Goal: Transaction & Acquisition: Obtain resource

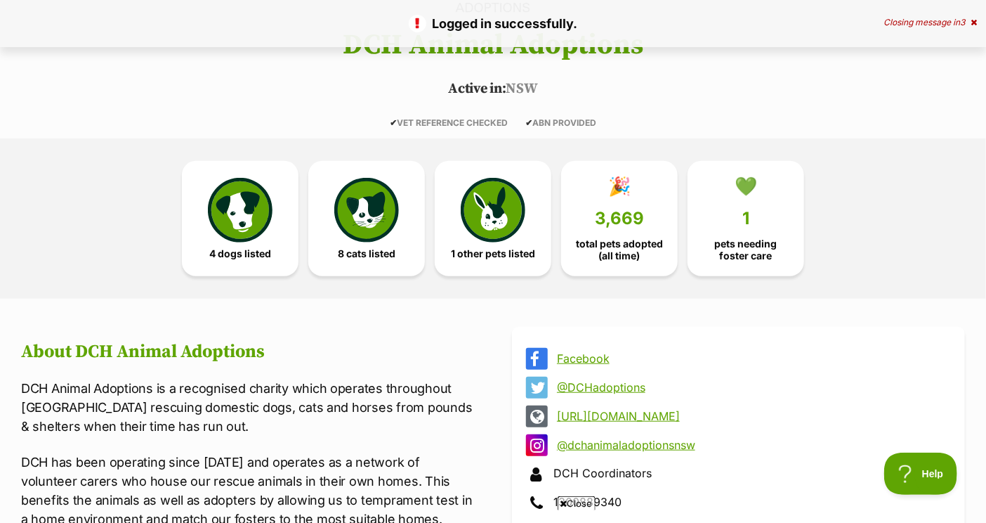
scroll to position [292, 0]
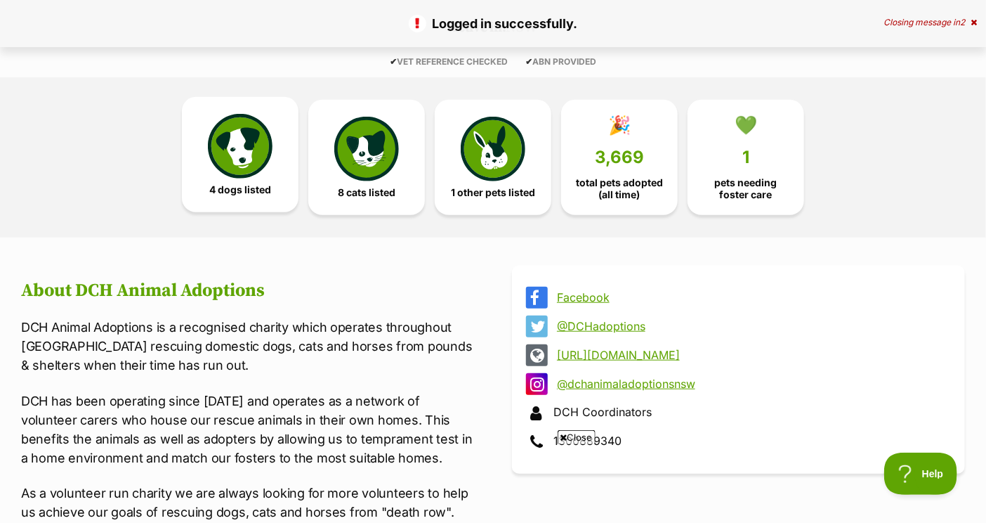
click at [276, 191] on link "4 dogs listed" at bounding box center [240, 154] width 117 height 115
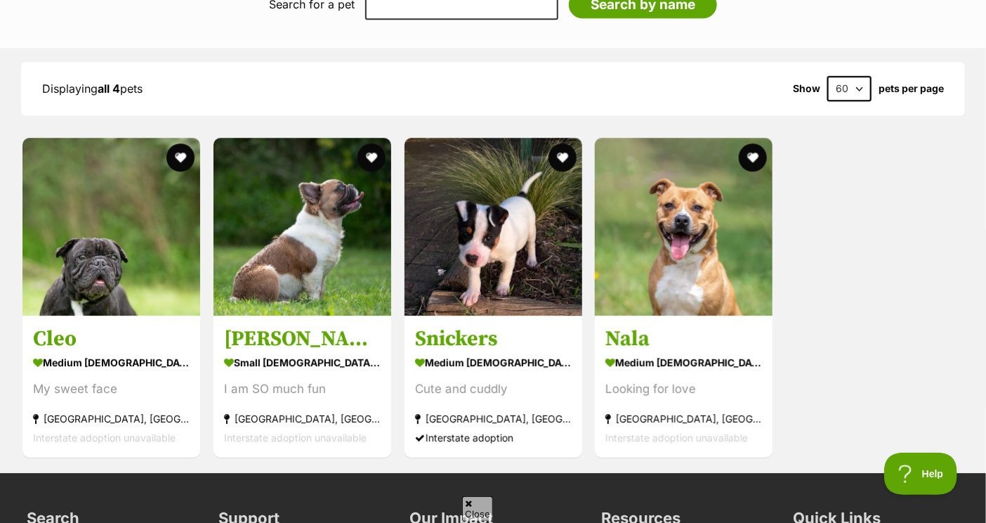
scroll to position [1592, 0]
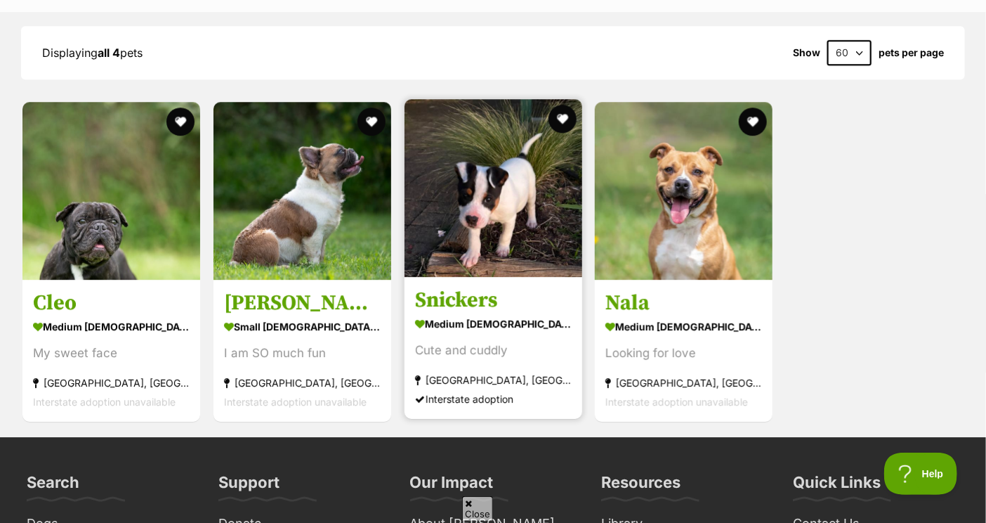
click at [437, 195] on img at bounding box center [494, 188] width 178 height 178
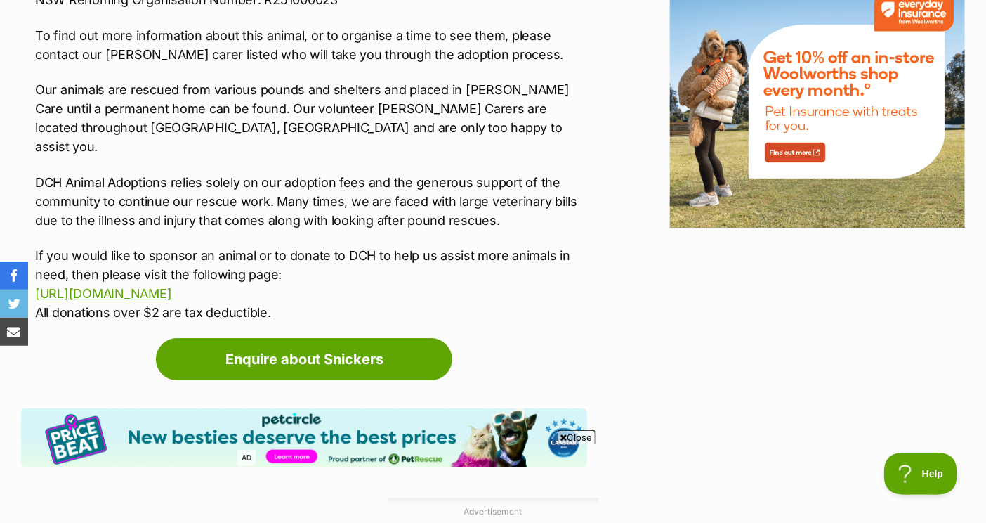
scroll to position [1769, 0]
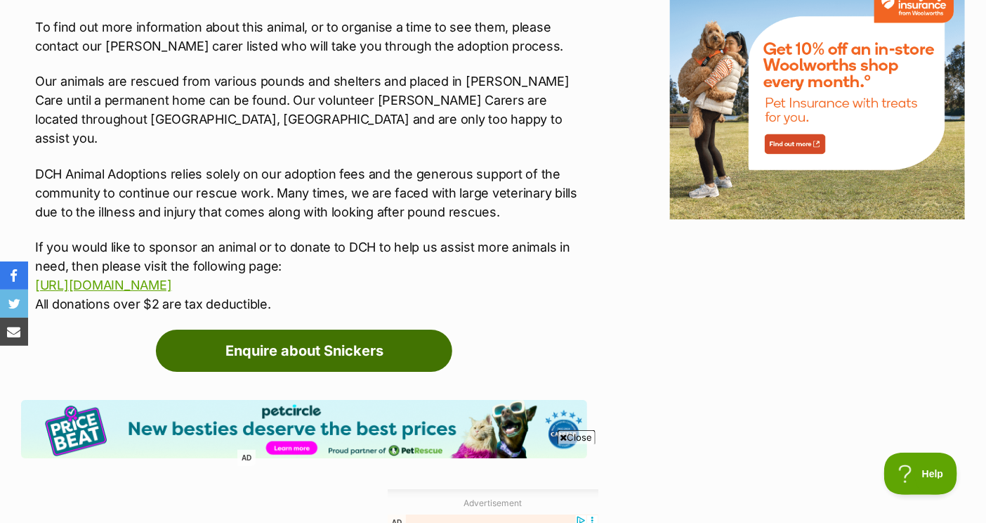
click at [356, 337] on link "Enquire about Snickers" at bounding box center [304, 350] width 296 height 42
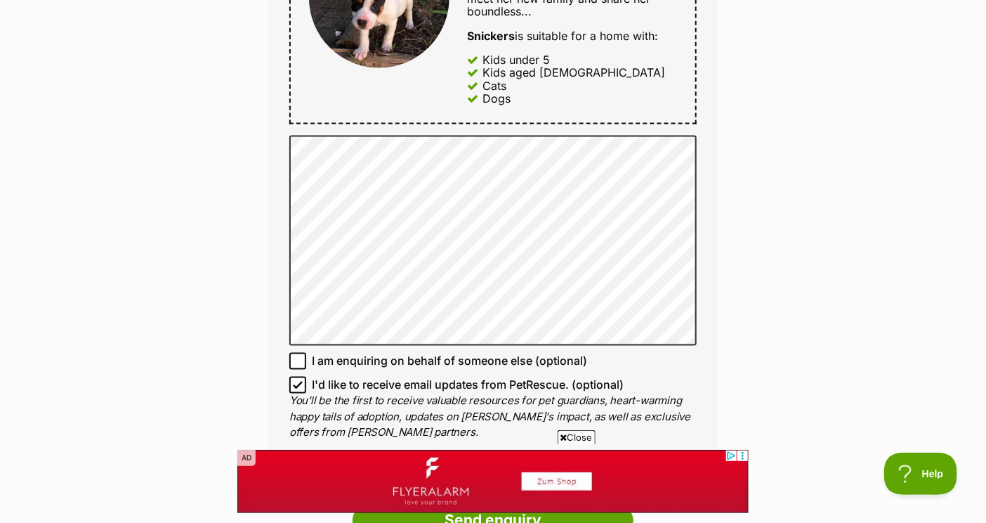
scroll to position [894, 0]
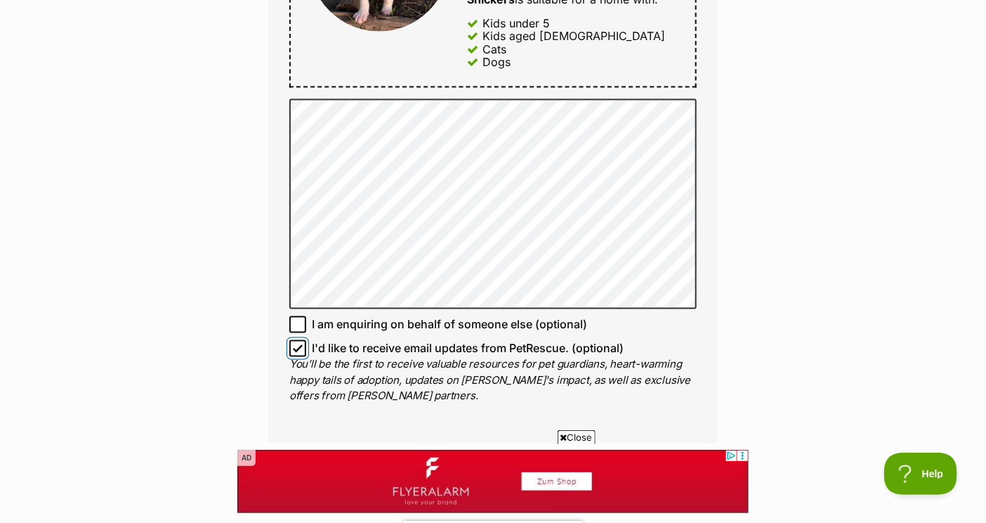
click at [303, 340] on input "I'd like to receive email updates from PetRescue. (optional)" at bounding box center [297, 348] width 17 height 17
checkbox input "false"
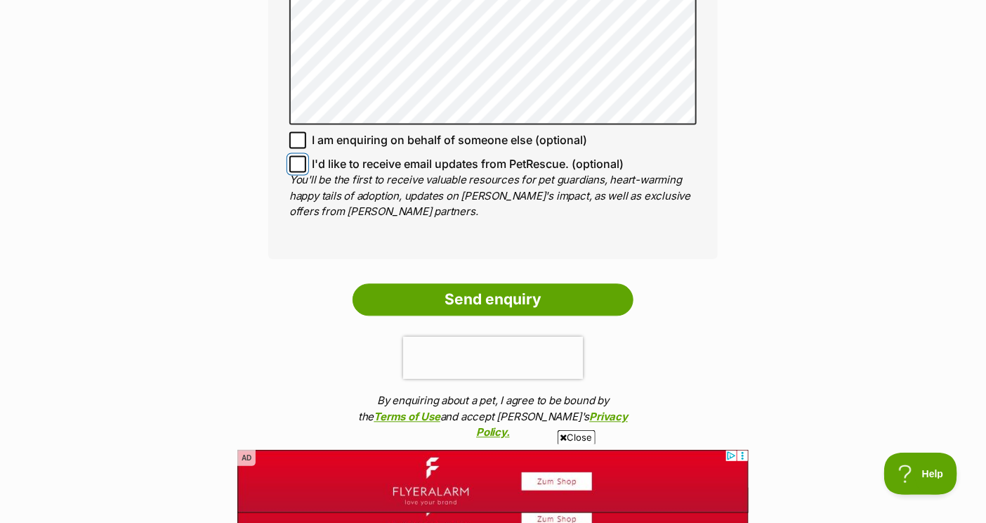
scroll to position [882, 0]
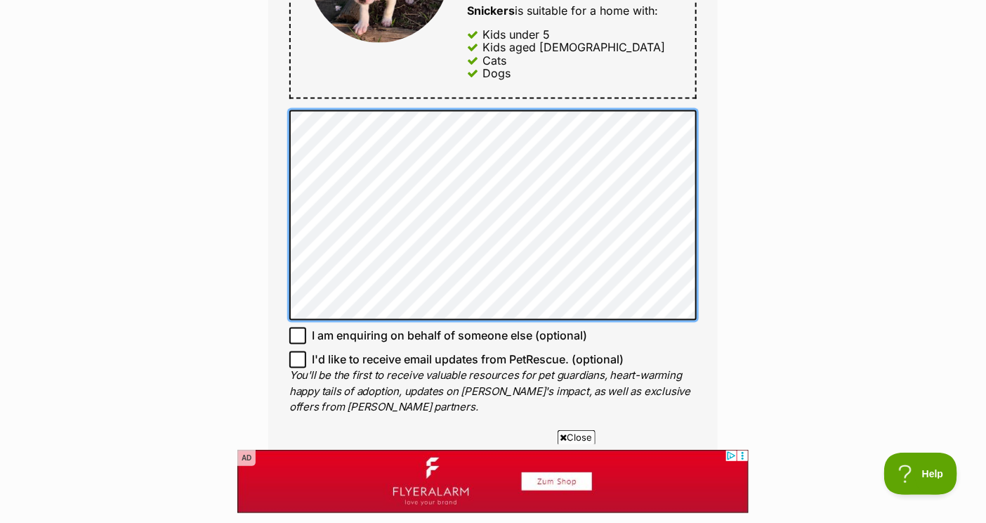
click at [230, 85] on div "Enquire about Snickers 0405419450 Send an enquiry via the form below or phone u…" at bounding box center [493, 4] width 986 height 1517
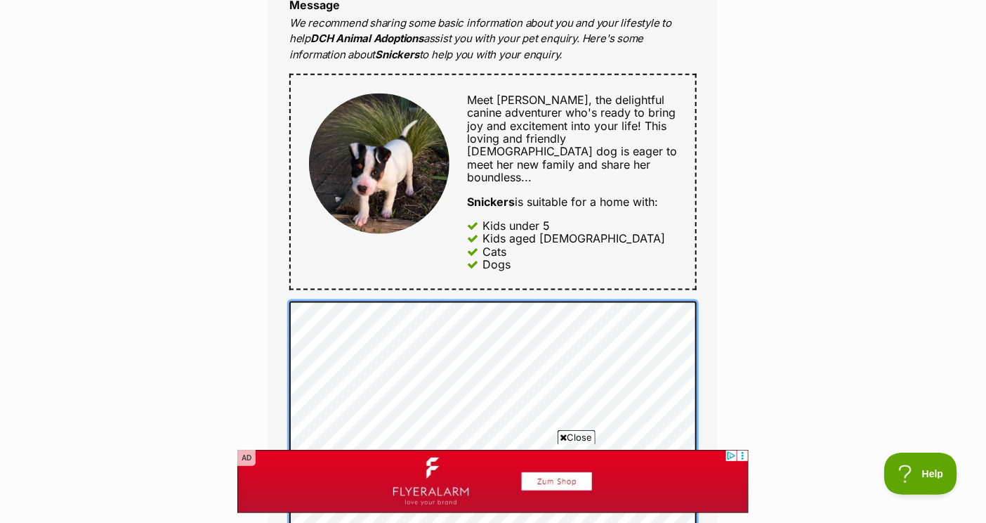
scroll to position [0, 0]
click at [280, 376] on div "Full name Grace Farren-Price Email We require this to be able to send you commu…" at bounding box center [493, 244] width 450 height 1086
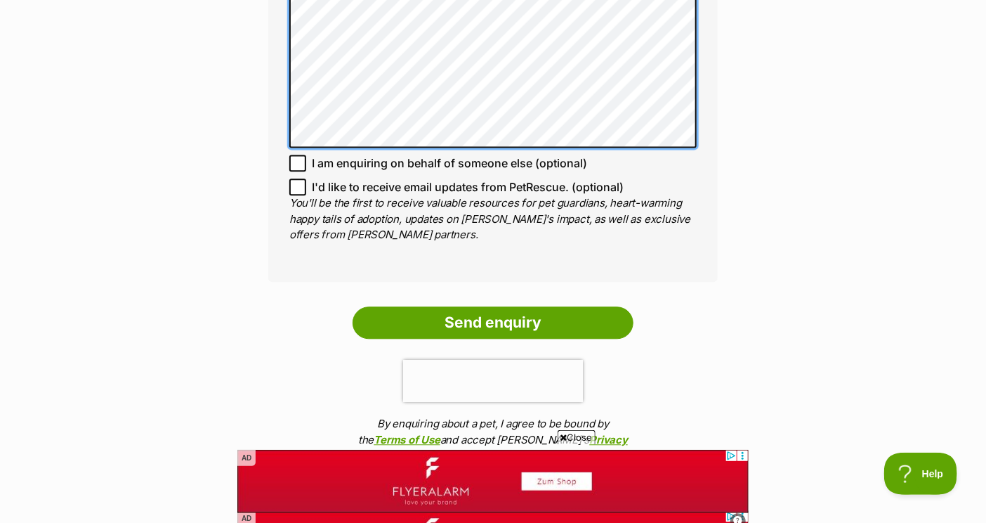
scroll to position [1357, 0]
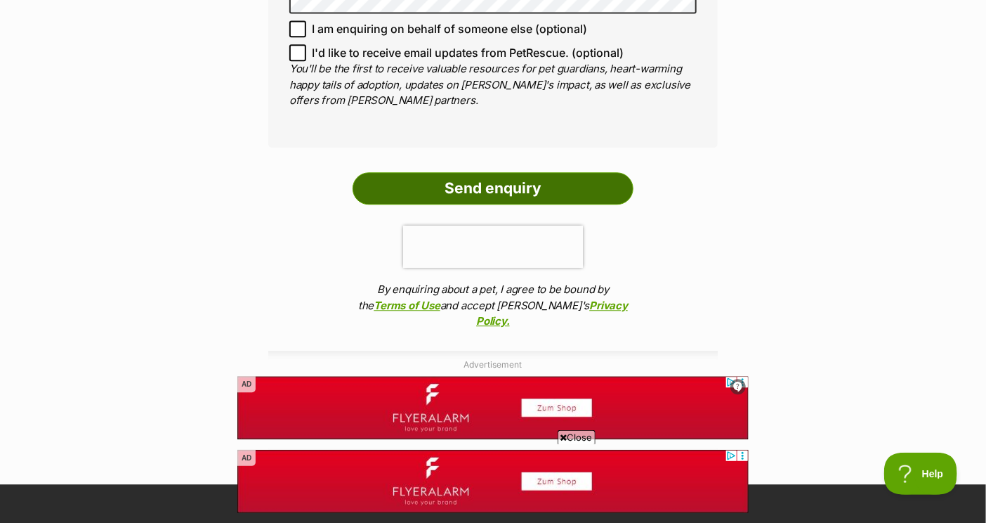
click at [470, 183] on input "Send enquiry" at bounding box center [493, 188] width 281 height 32
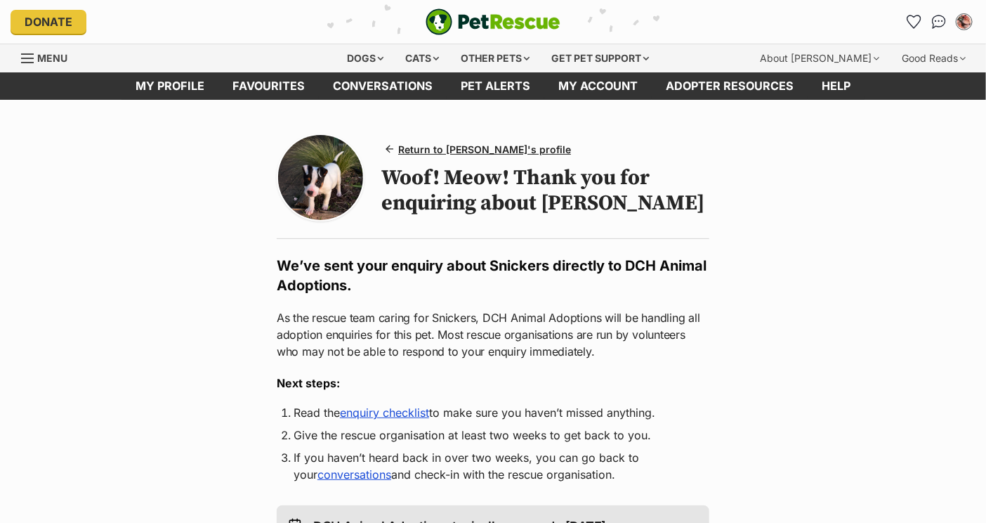
click at [476, 25] on img "PetRescue" at bounding box center [493, 21] width 135 height 27
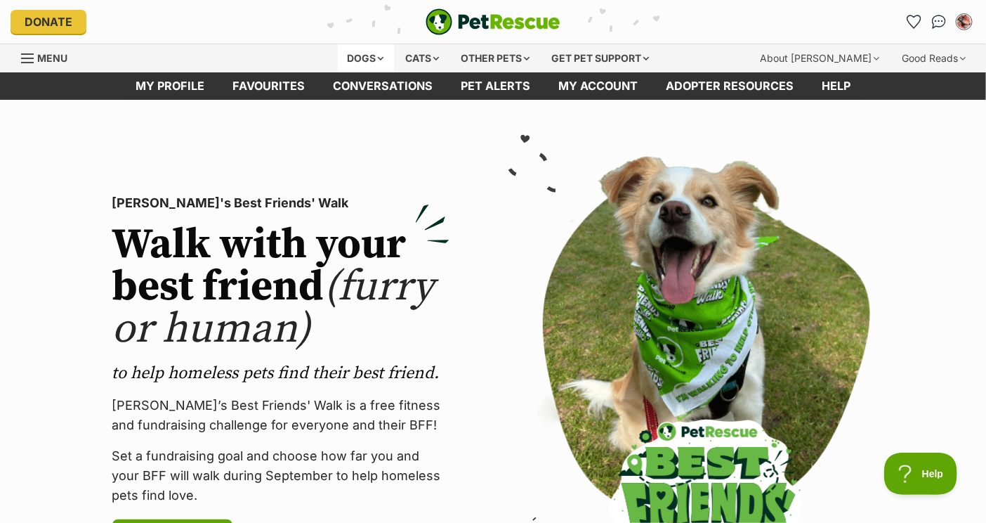
click at [365, 48] on div "Dogs" at bounding box center [366, 58] width 56 height 28
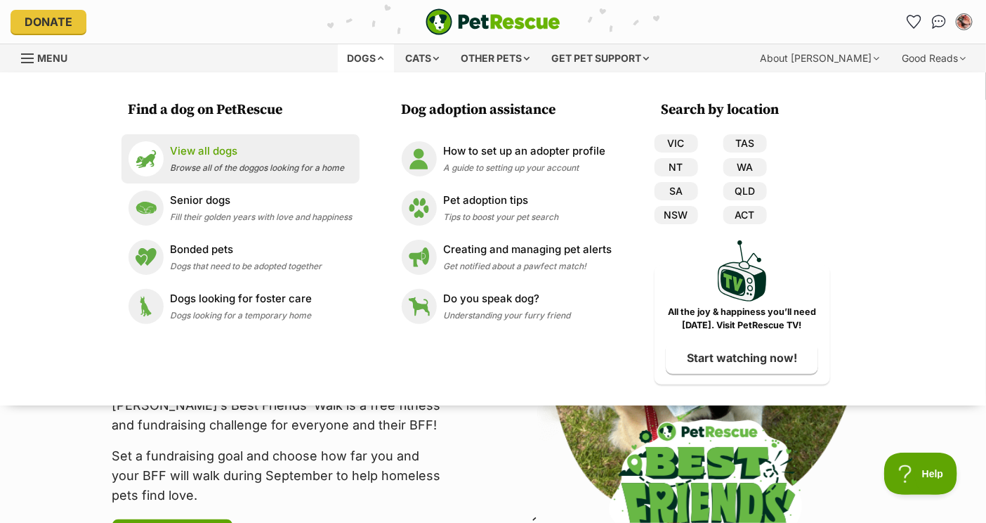
click at [223, 159] on div "View all dogs Browse all of the doggos looking for a home" at bounding box center [258, 158] width 174 height 30
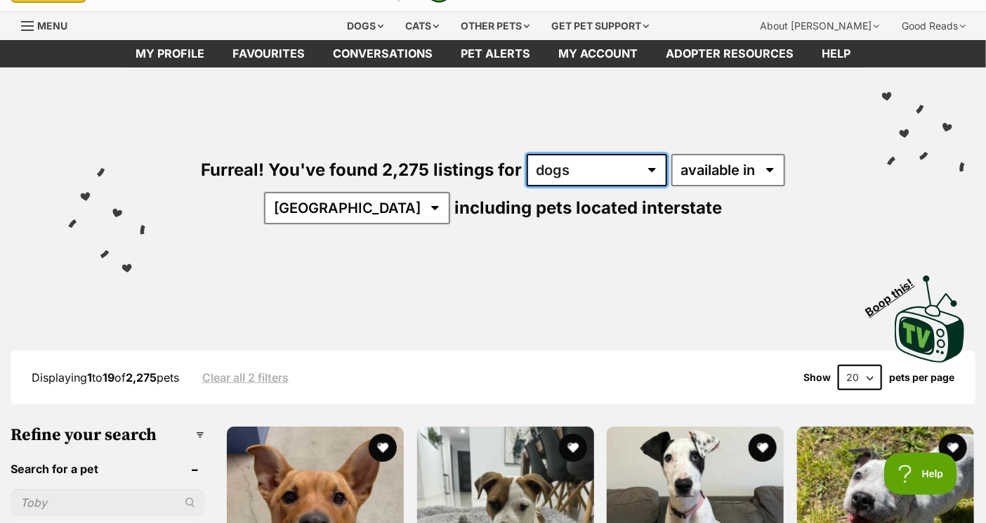
click at [622, 164] on select "any type of pet cats dogs other pets" at bounding box center [597, 170] width 140 height 32
click at [527, 154] on select "any type of pet cats dogs other pets" at bounding box center [597, 170] width 140 height 32
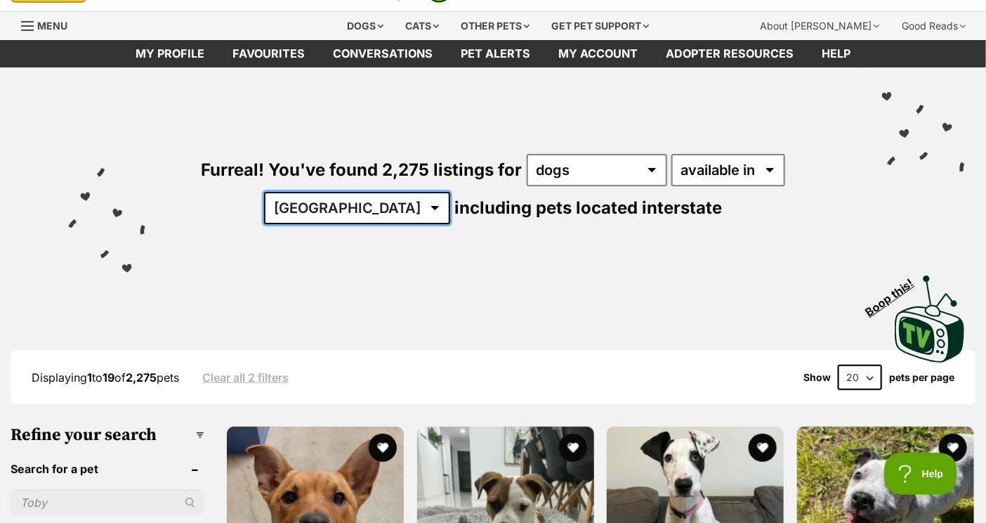
click at [405, 221] on select "Australia ACT NSW NT QLD SA TAS VIC WA" at bounding box center [357, 208] width 186 height 32
select select "NSW"
click at [308, 192] on select "Australia ACT NSW NT QLD SA TAS VIC WA" at bounding box center [357, 208] width 186 height 32
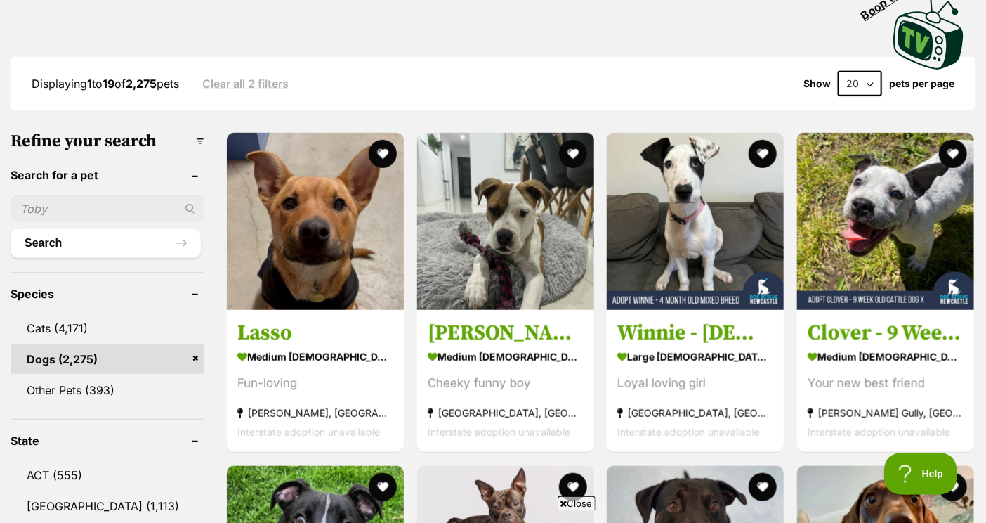
scroll to position [346, 0]
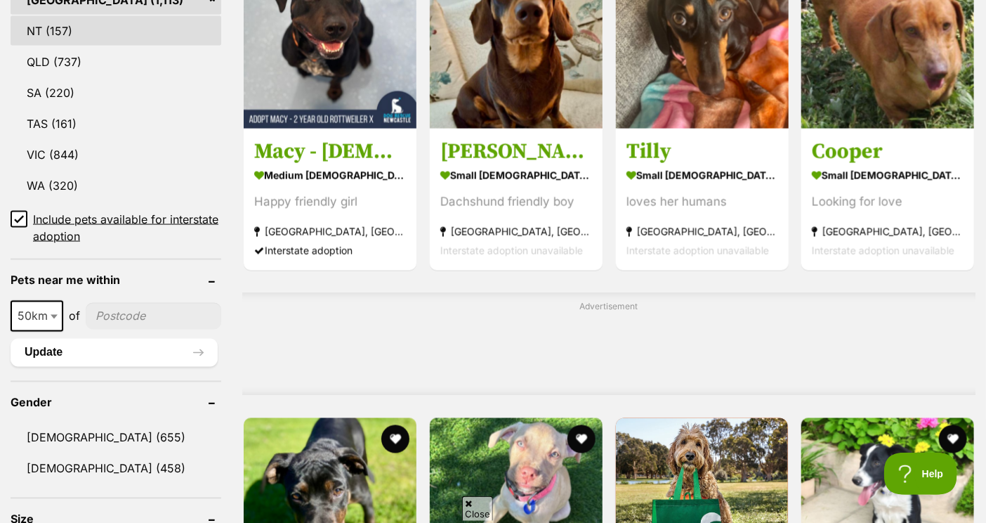
scroll to position [858, 0]
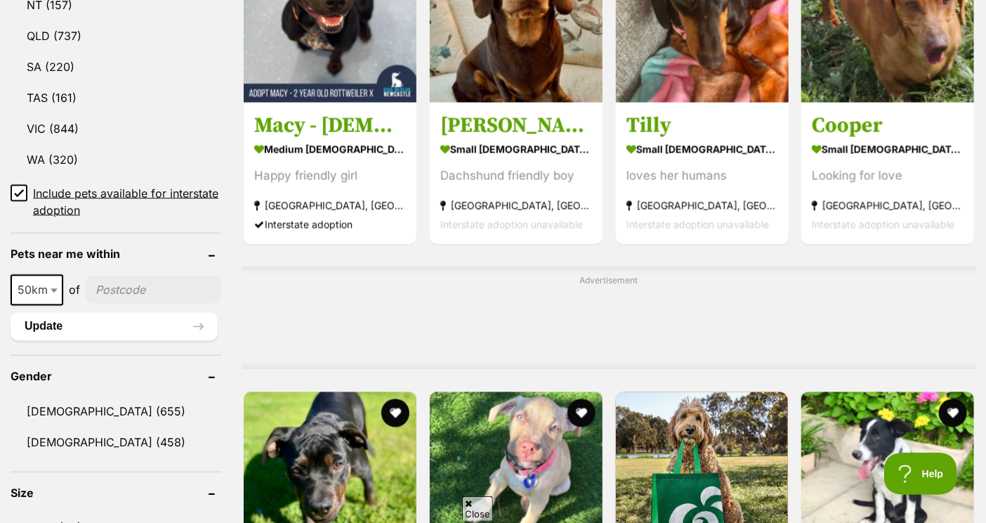
click at [17, 192] on icon at bounding box center [19, 193] width 10 height 10
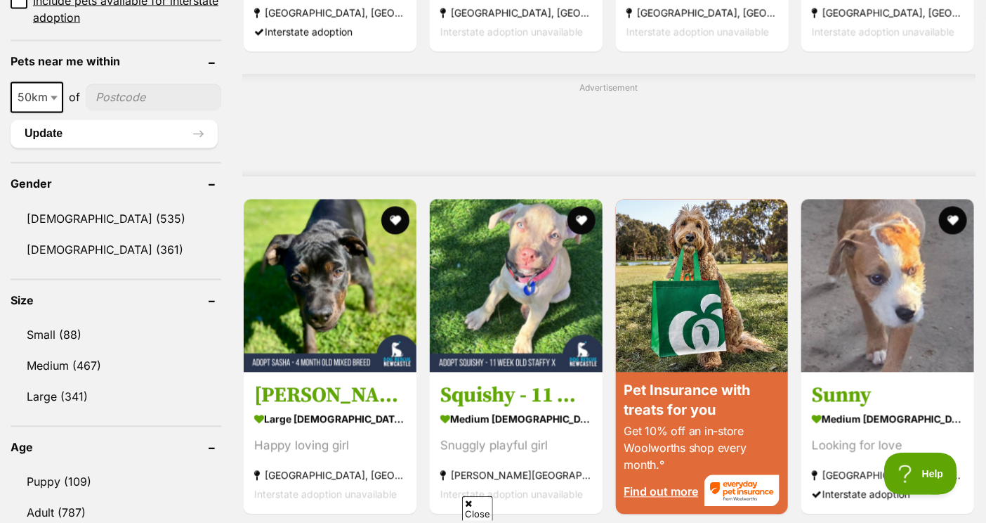
scroll to position [1486, 0]
